Goal: Complete application form: Complete application form

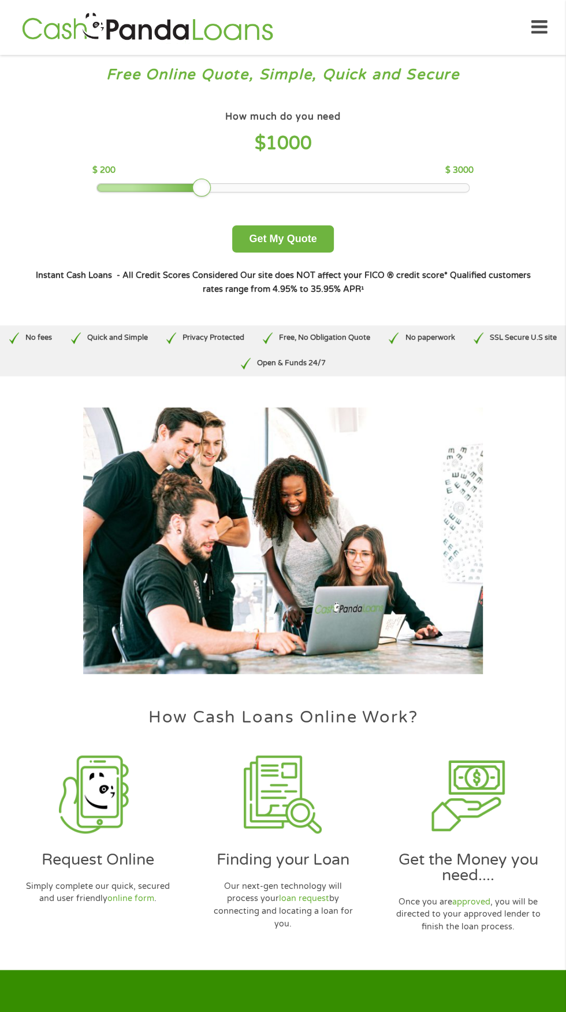
click at [348, 187] on div at bounding box center [283, 188] width 372 height 8
click at [310, 241] on button "Get My Quote" at bounding box center [282, 238] width 101 height 27
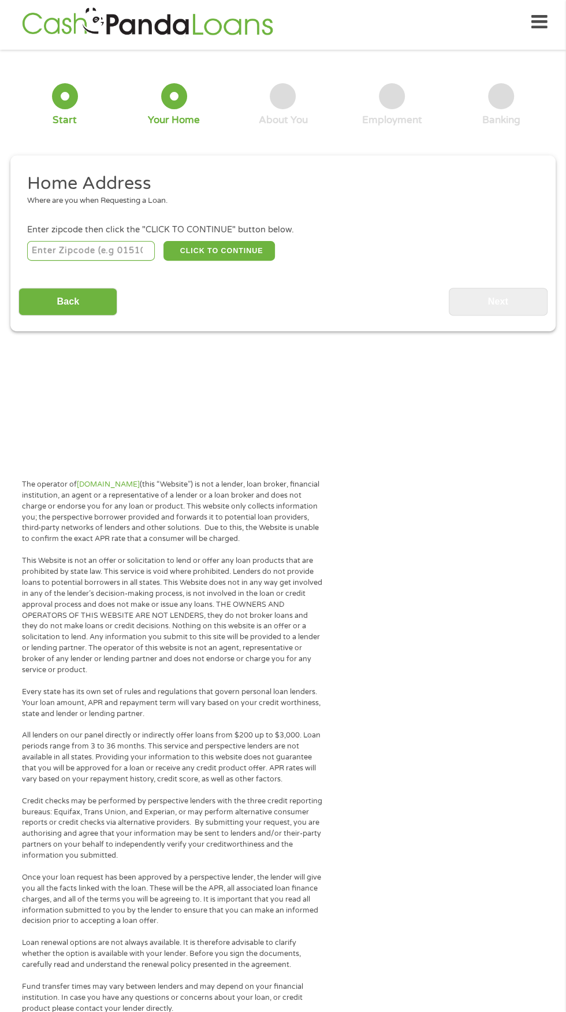
click at [102, 251] on input "number" at bounding box center [91, 251] width 128 height 20
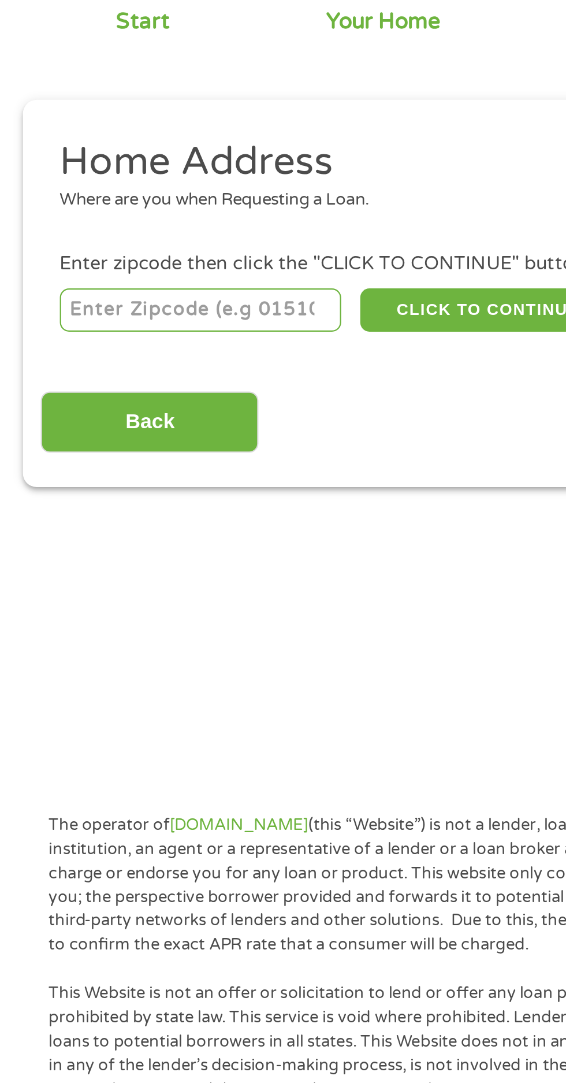
scroll to position [5, 0]
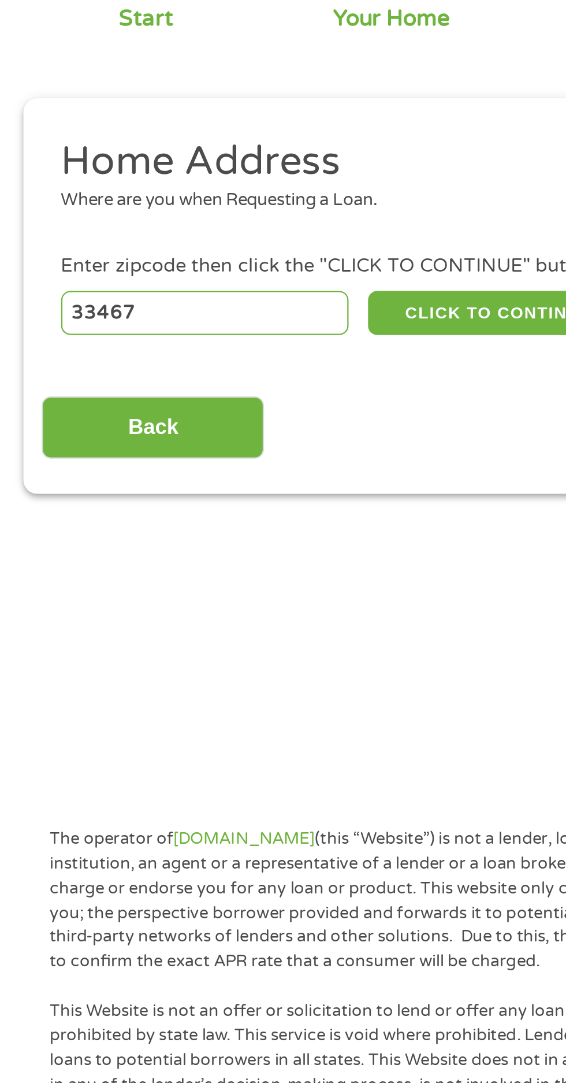
type input "33467"
click at [240, 247] on button "CLICK TO CONTINUE" at bounding box center [220, 251] width 112 height 20
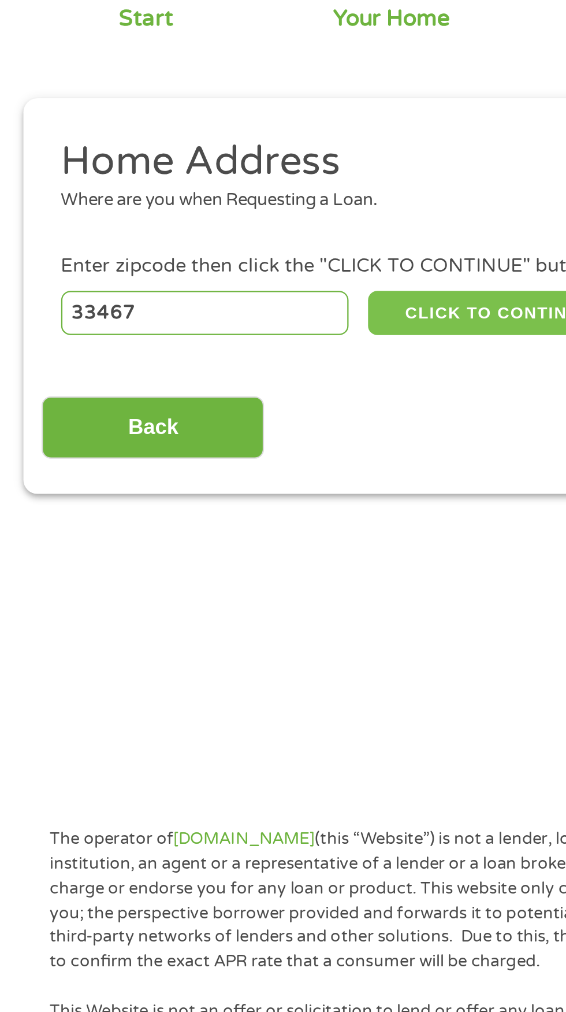
type input "33467"
type input "Lake Worth"
select select "Florida"
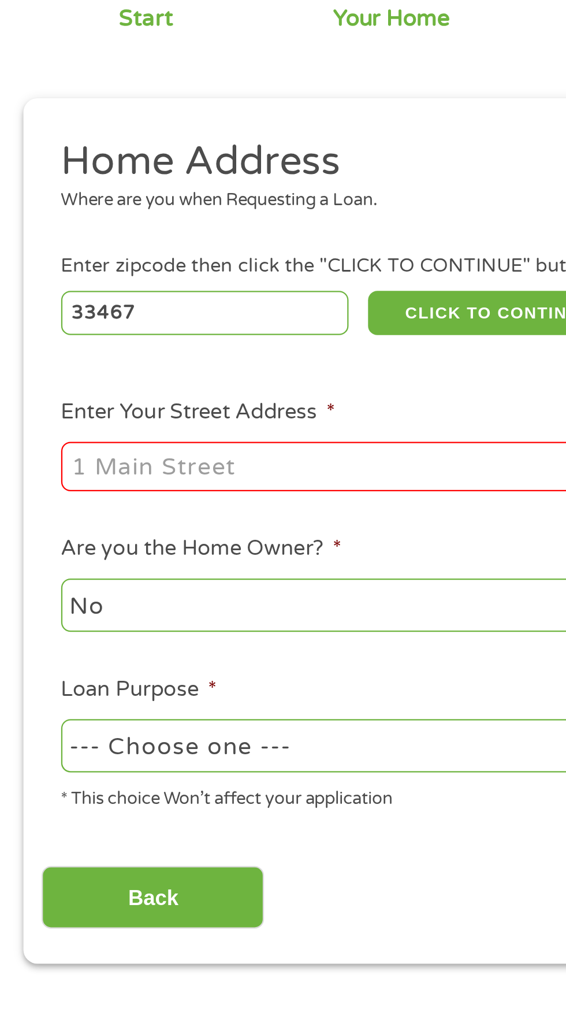
click at [150, 325] on input "Enter Your Street Address *" at bounding box center [151, 319] width 248 height 22
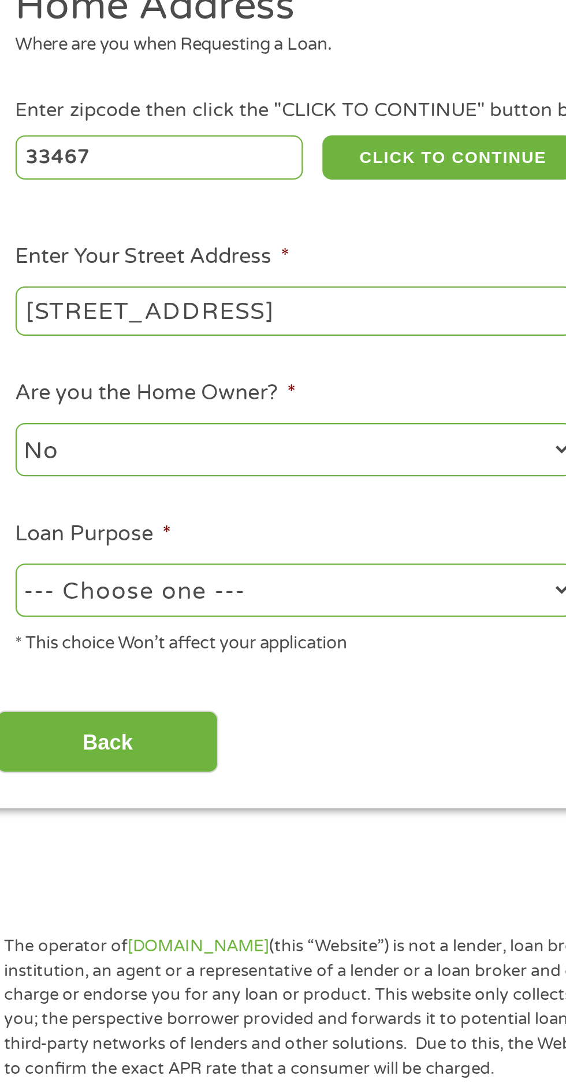
type input "7121 lake island dr"
click at [165, 451] on select "--- Choose one --- Pay Bills Debt Consolidation Home Improvement Major Purchase…" at bounding box center [151, 443] width 248 height 24
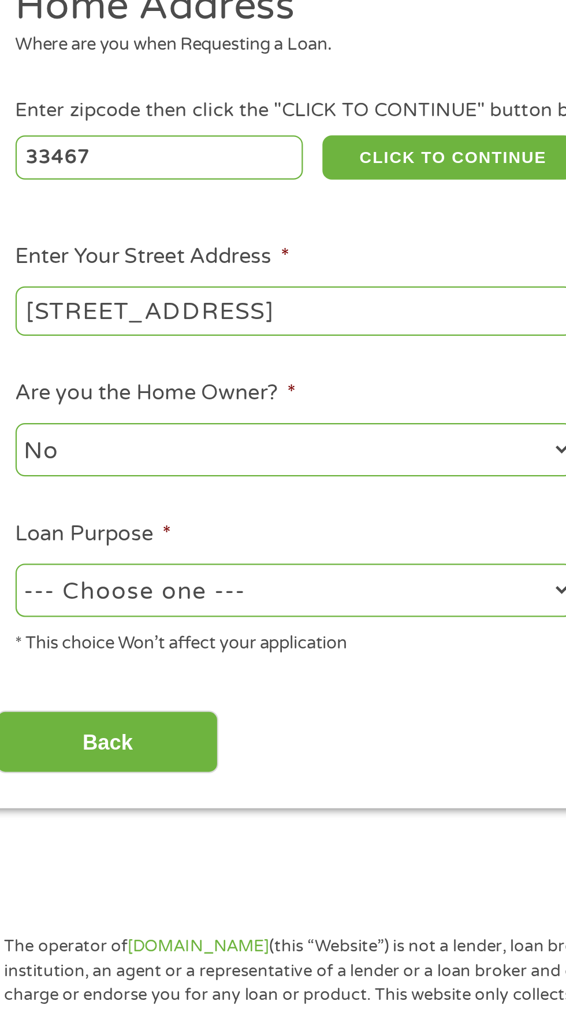
select select "shorttermcash"
click at [86, 504] on input "Back" at bounding box center [67, 510] width 99 height 28
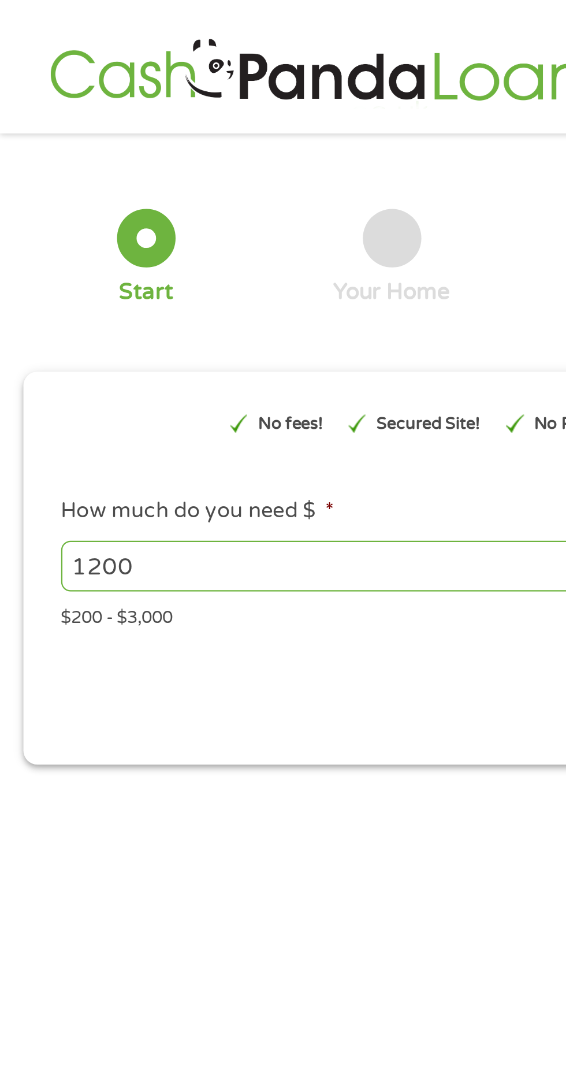
scroll to position [0, 0]
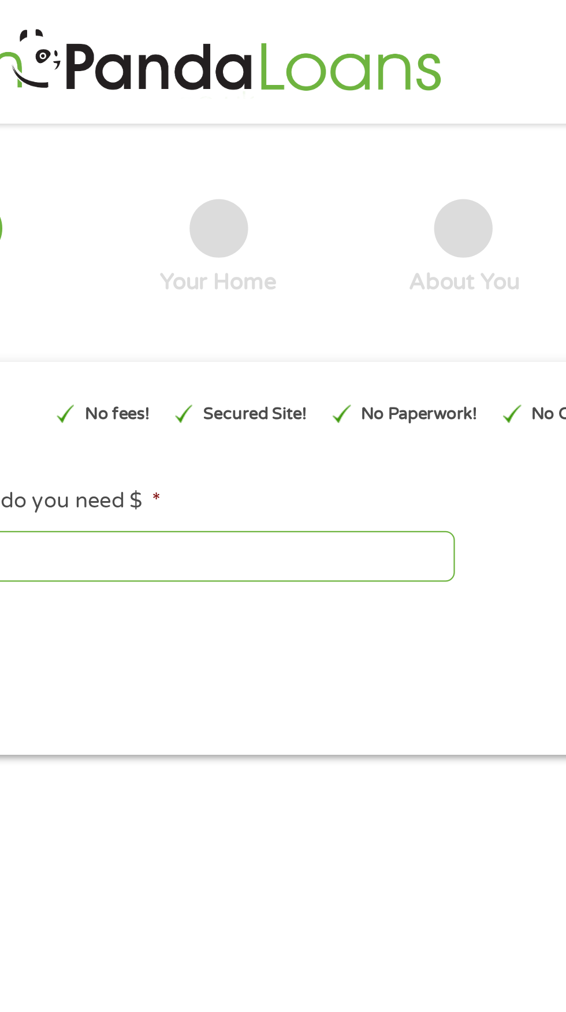
click at [166, 243] on input "1200" at bounding box center [153, 247] width 252 height 22
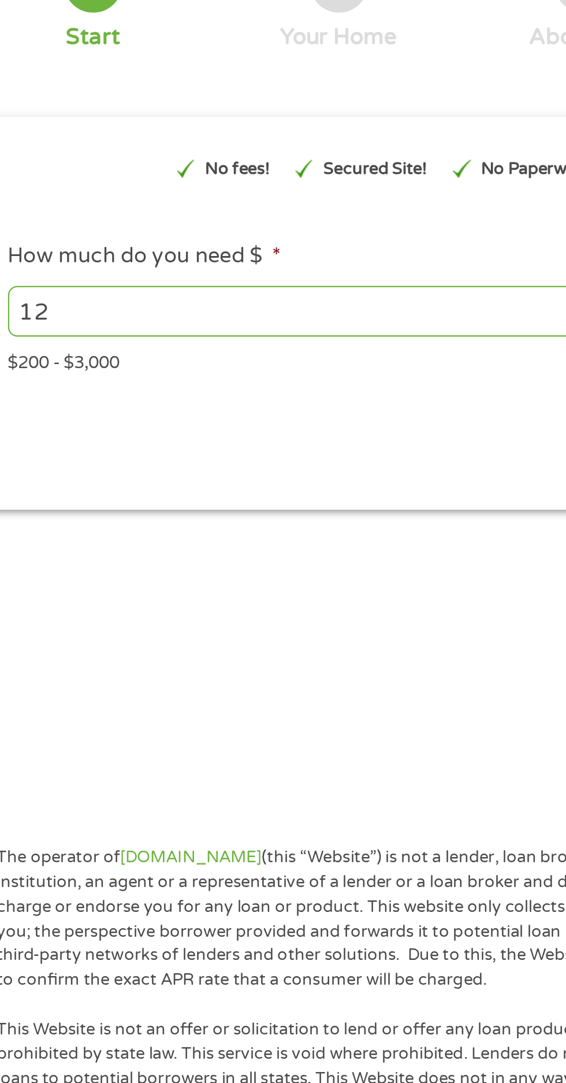
type input "1"
click at [35, 250] on input "1200" at bounding box center [153, 247] width 252 height 22
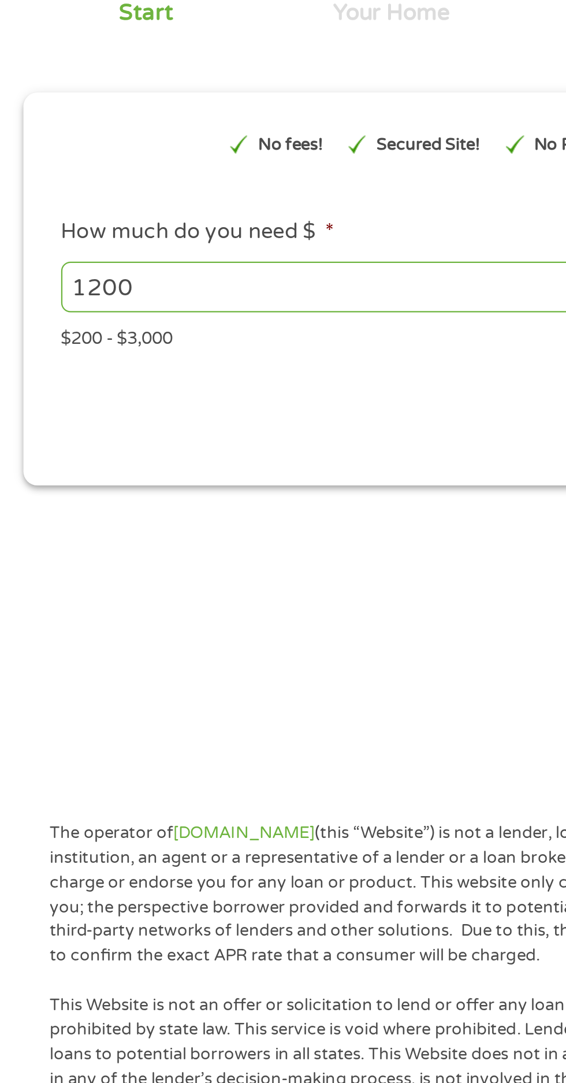
click at [89, 251] on input "1200" at bounding box center [153, 247] width 252 height 22
type input "1"
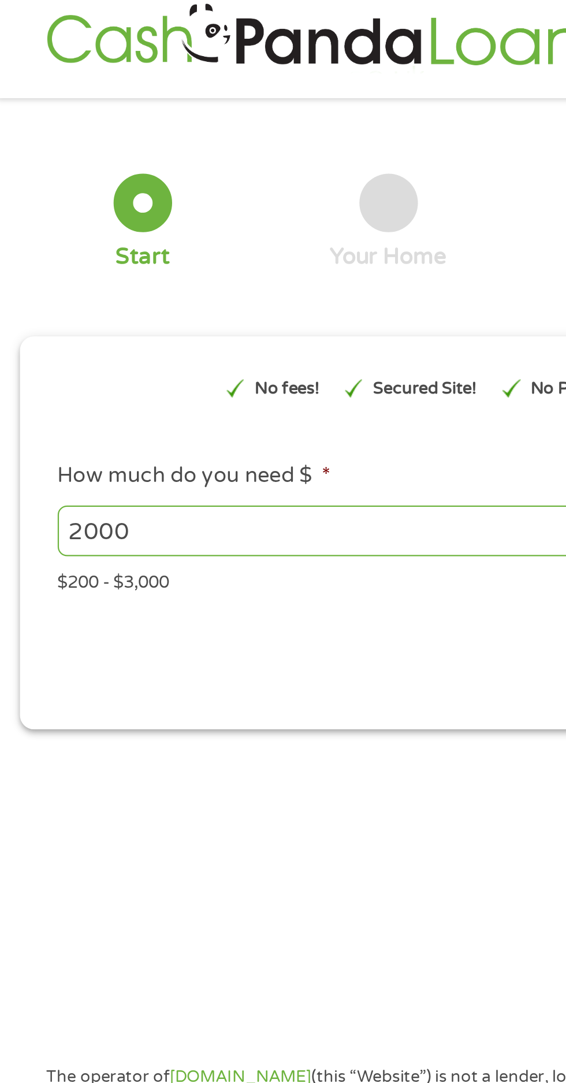
click at [187, 101] on div "Your Home" at bounding box center [174, 109] width 52 height 43
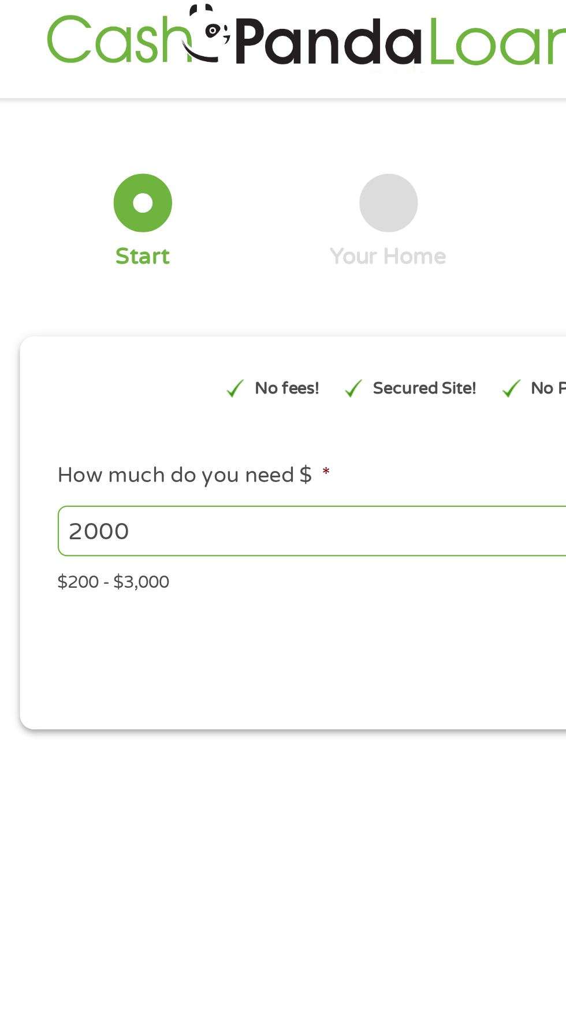
click at [75, 101] on div at bounding box center [65, 101] width 26 height 26
click at [64, 109] on div at bounding box center [65, 101] width 26 height 26
click at [43, 246] on input "2000" at bounding box center [153, 247] width 252 height 22
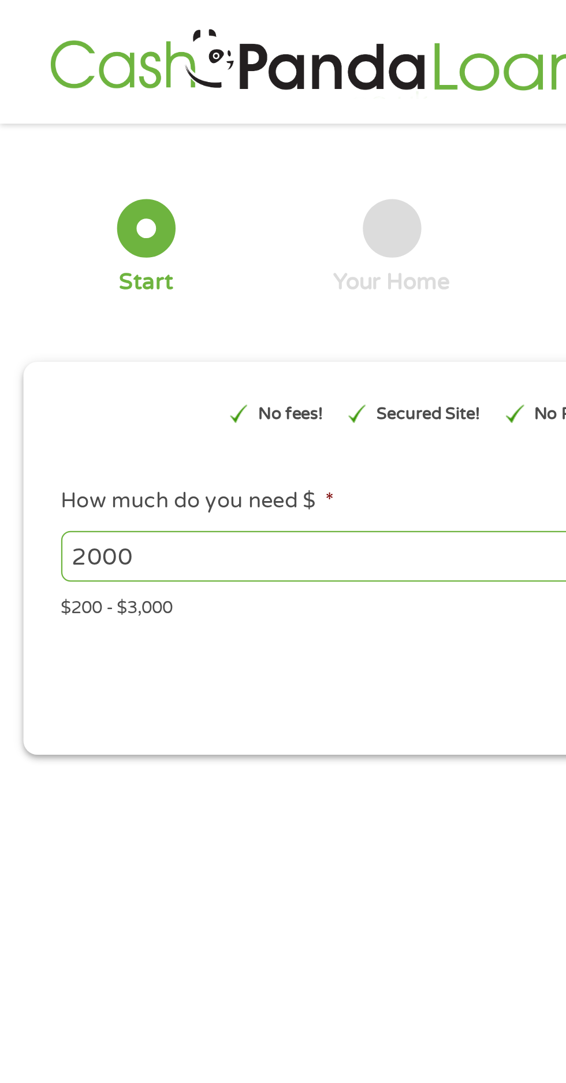
click at [146, 219] on span "*" at bounding box center [146, 223] width 4 height 12
click at [146, 236] on input "2000" at bounding box center [153, 247] width 252 height 22
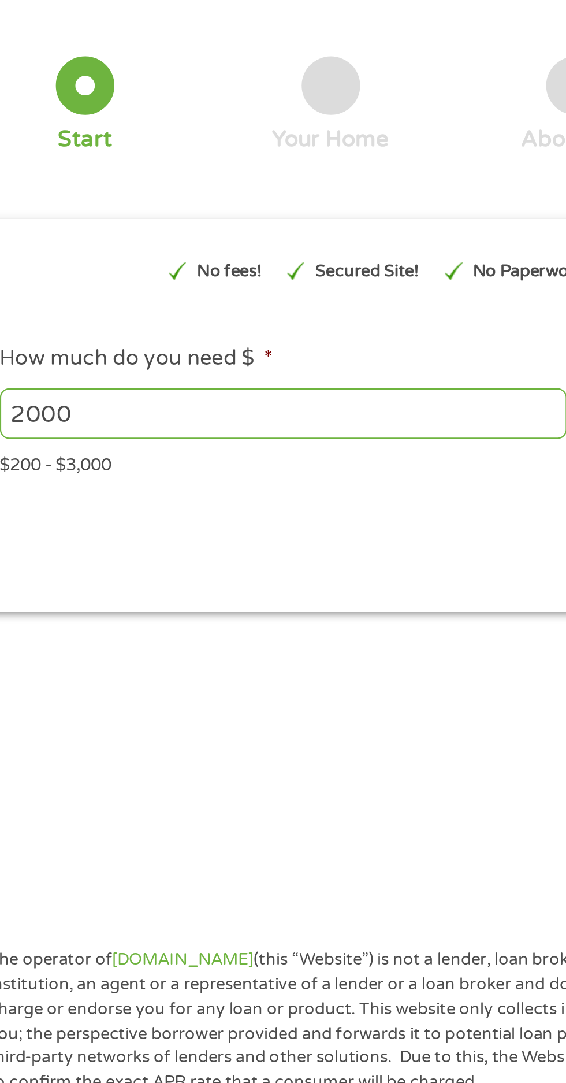
click at [106, 244] on input "2000" at bounding box center [153, 247] width 252 height 22
type input "2"
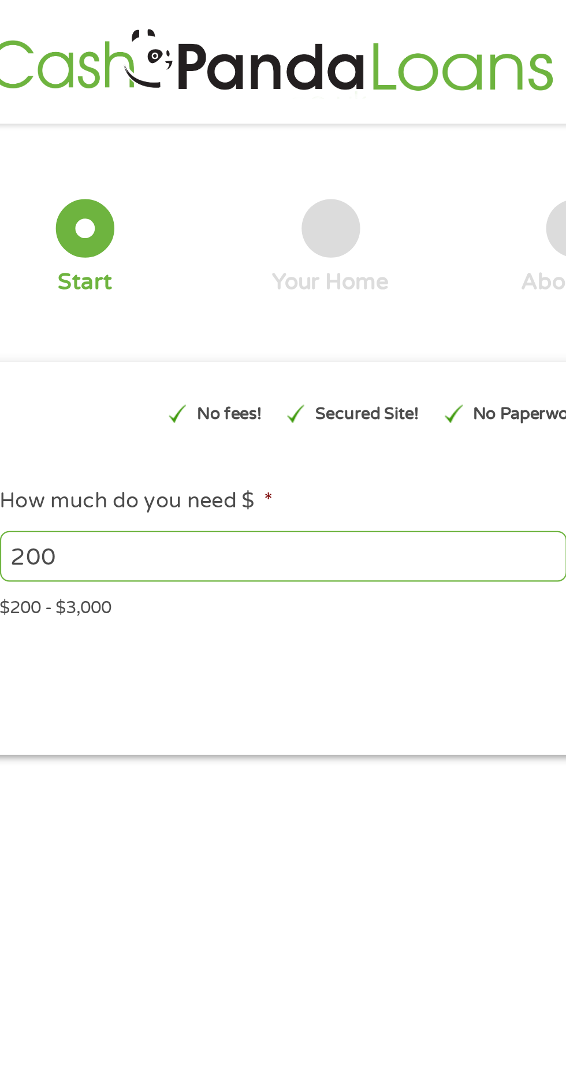
type input "2000"
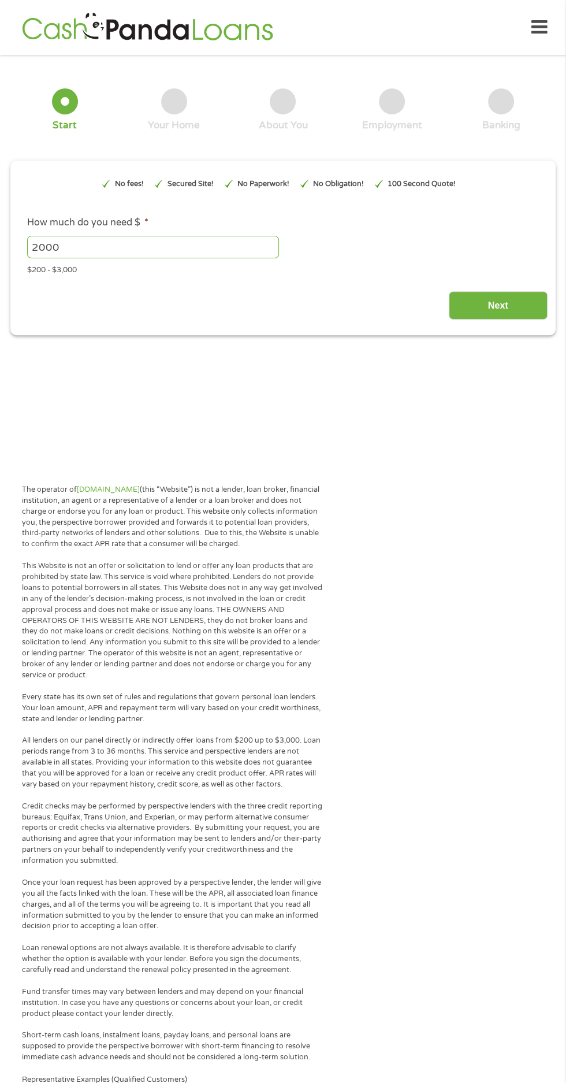
click at [538, 317] on input "Next" at bounding box center [498, 305] width 99 height 28
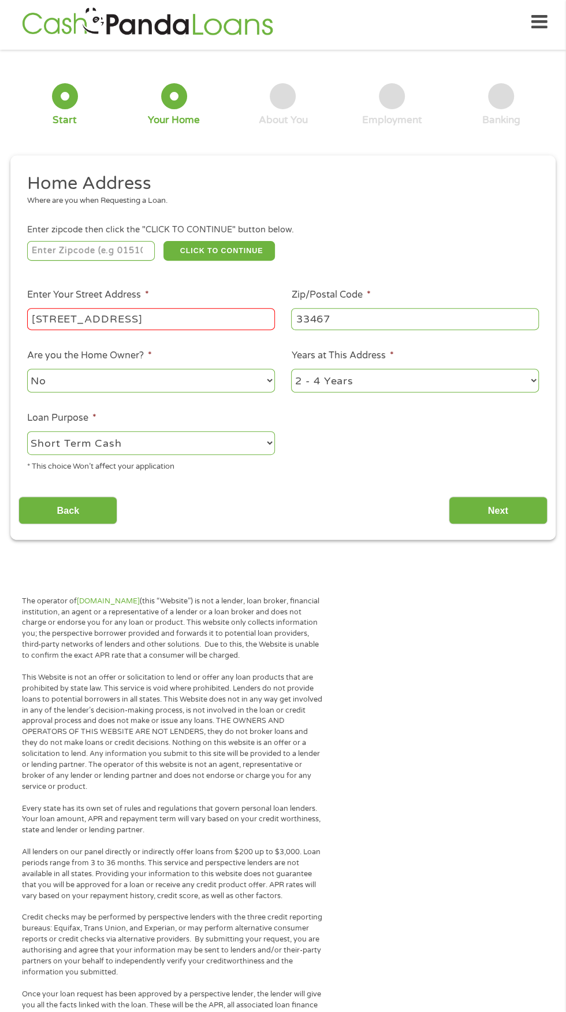
scroll to position [1, 0]
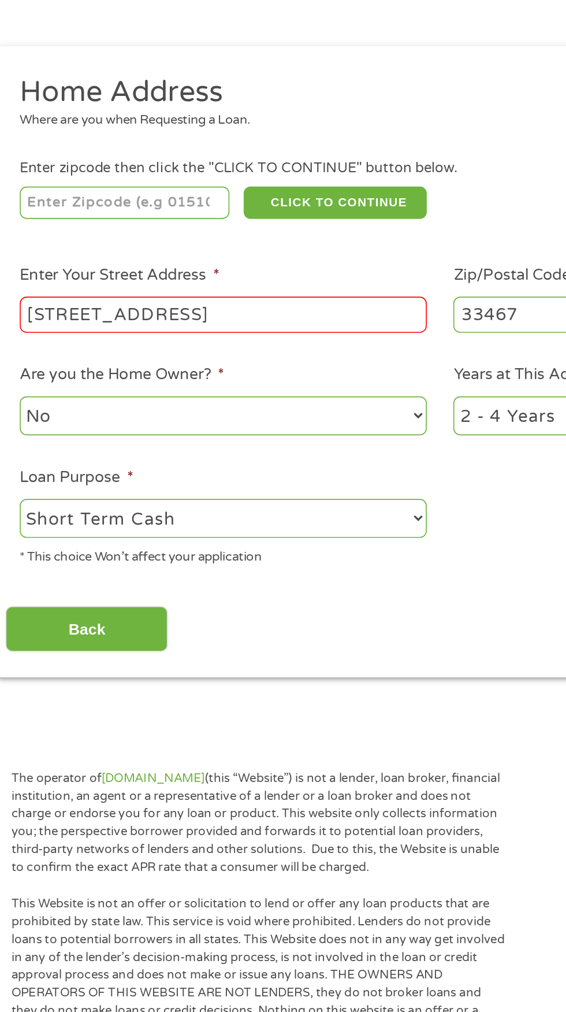
click at [121, 255] on input "number" at bounding box center [91, 255] width 128 height 20
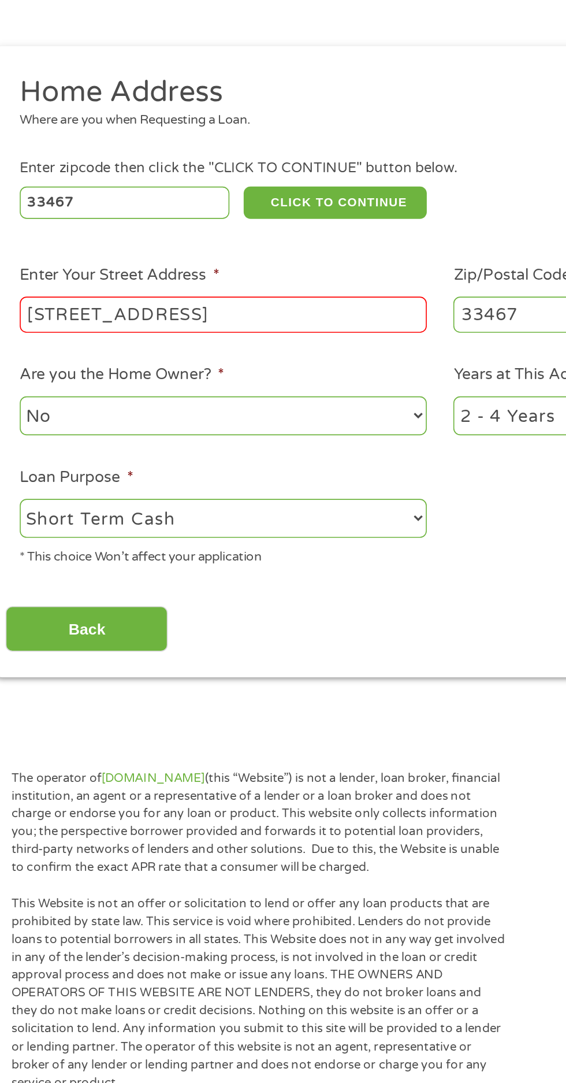
type input "33467"
click at [255, 255] on button "CLICK TO CONTINUE" at bounding box center [220, 255] width 112 height 20
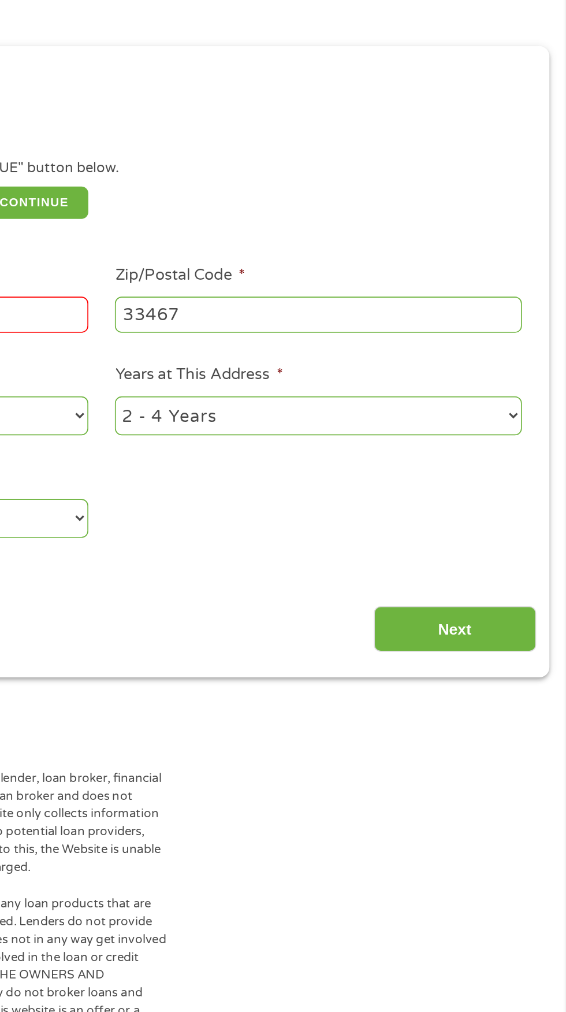
click at [523, 518] on input "Next" at bounding box center [498, 514] width 99 height 28
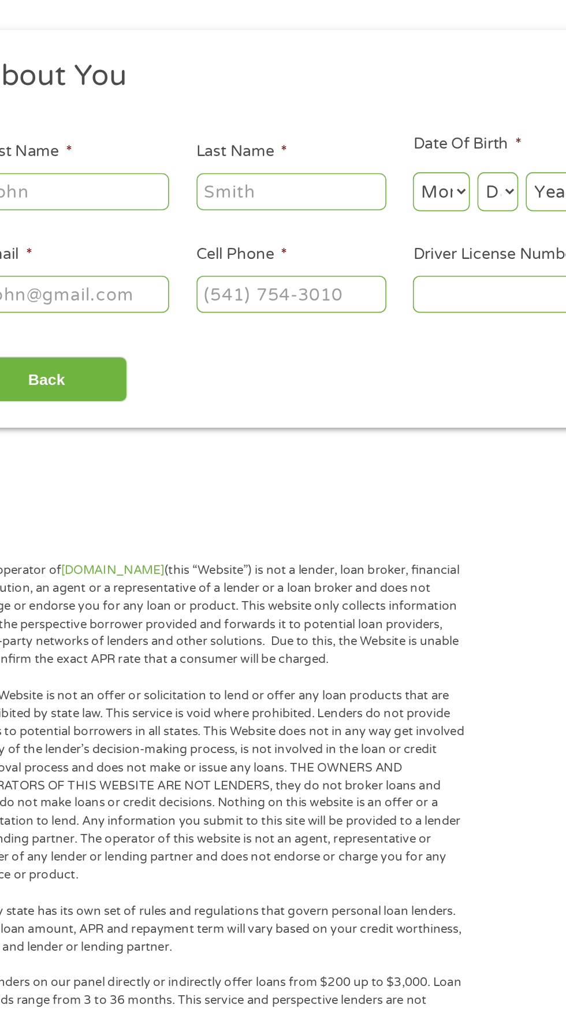
scroll to position [5, 0]
